Goal: Subscribe to service/newsletter

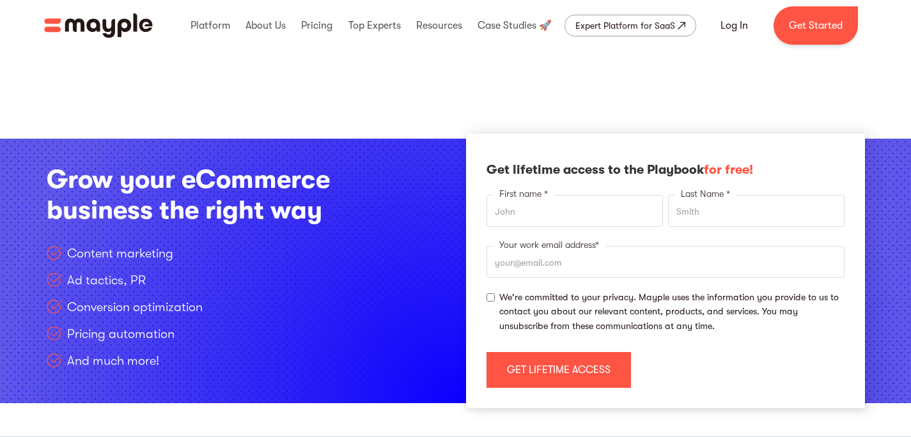
scroll to position [1947, 0]
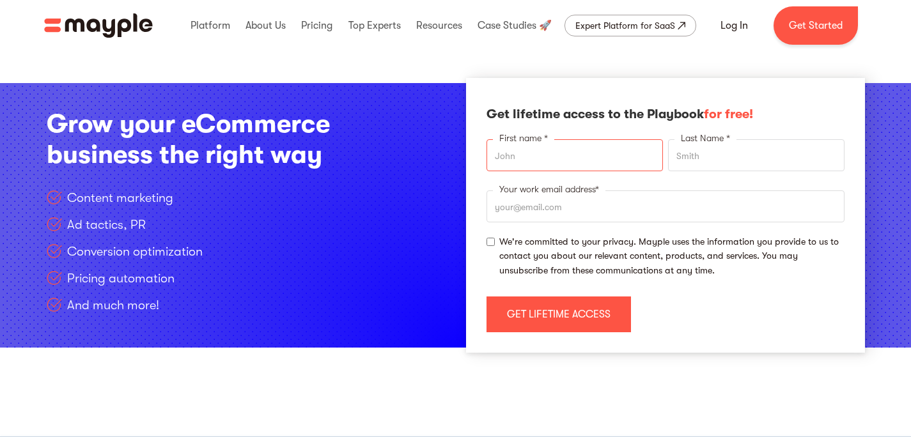
click at [549, 157] on input "First name *" at bounding box center [575, 155] width 176 height 32
type input "Amin"
click at [689, 159] on input "Last Name *" at bounding box center [756, 155] width 176 height 32
type input "[PERSON_NAME]"
click at [601, 215] on input "Your work email address*" at bounding box center [666, 207] width 358 height 32
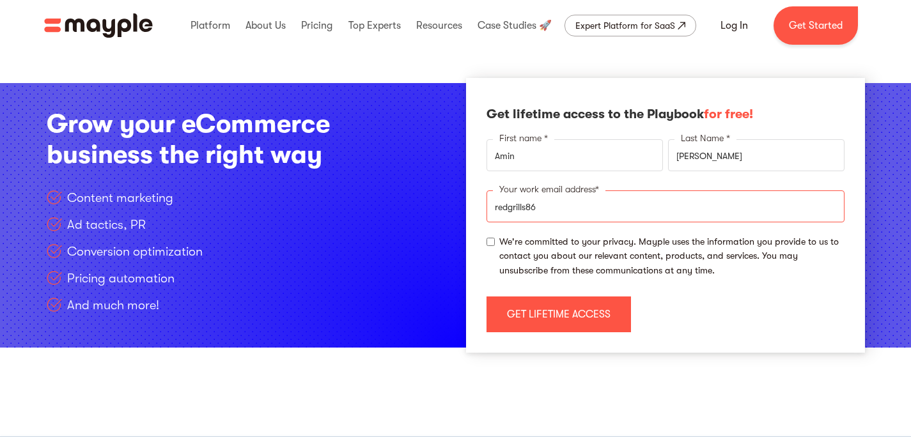
type input "redgrills86"
click at [547, 155] on input "Amin" at bounding box center [575, 155] width 176 height 32
type input "A"
type input "[PERSON_NAME]"
click at [721, 162] on input "[PERSON_NAME]" at bounding box center [756, 155] width 176 height 32
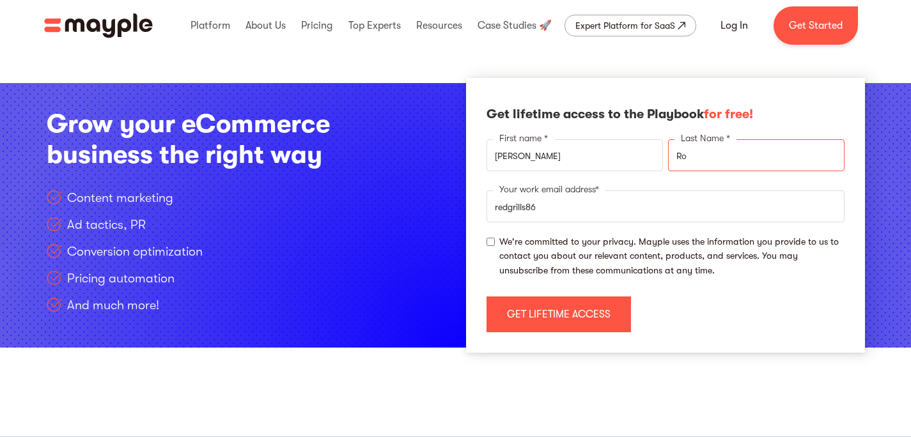
type input "R"
type input "[PERSON_NAME]"
click at [622, 217] on input "redgrills86" at bounding box center [666, 207] width 358 height 32
type input "[EMAIL_ADDRESS][DOMAIN_NAME]"
click at [494, 243] on input "We're committed to your privacy. Mayple uses the information you provide to us …" at bounding box center [491, 242] width 8 height 8
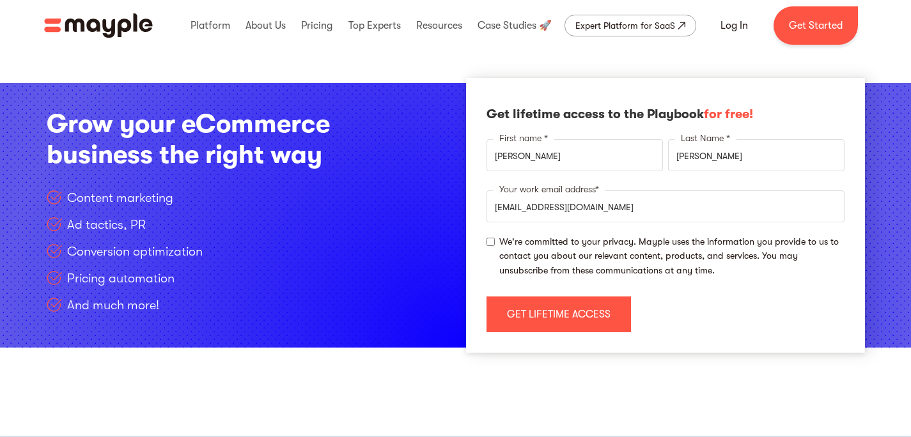
checkbox input "true"
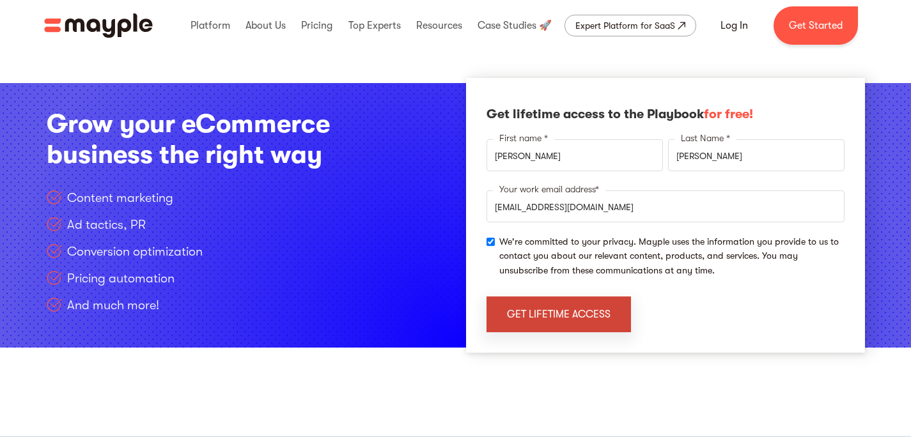
click at [571, 317] on input "get lifetime access" at bounding box center [559, 315] width 145 height 36
type input "Please wait..."
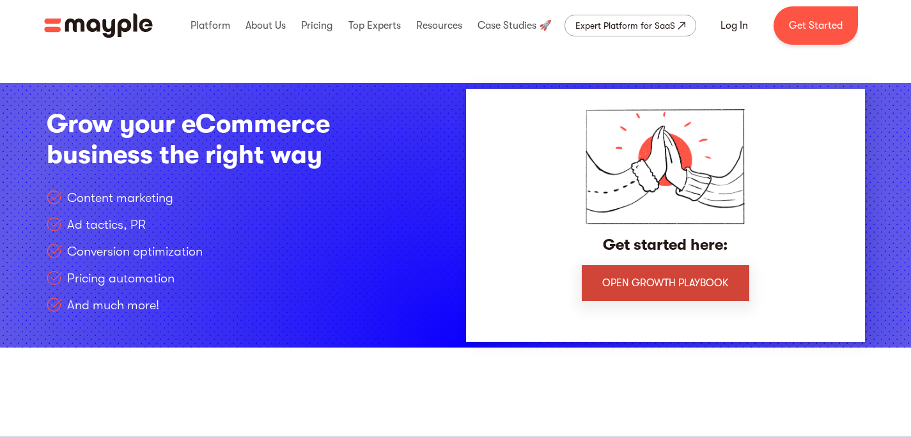
click at [698, 294] on link "open Growth Playbook" at bounding box center [666, 283] width 168 height 36
